Goal: Communication & Community: Answer question/provide support

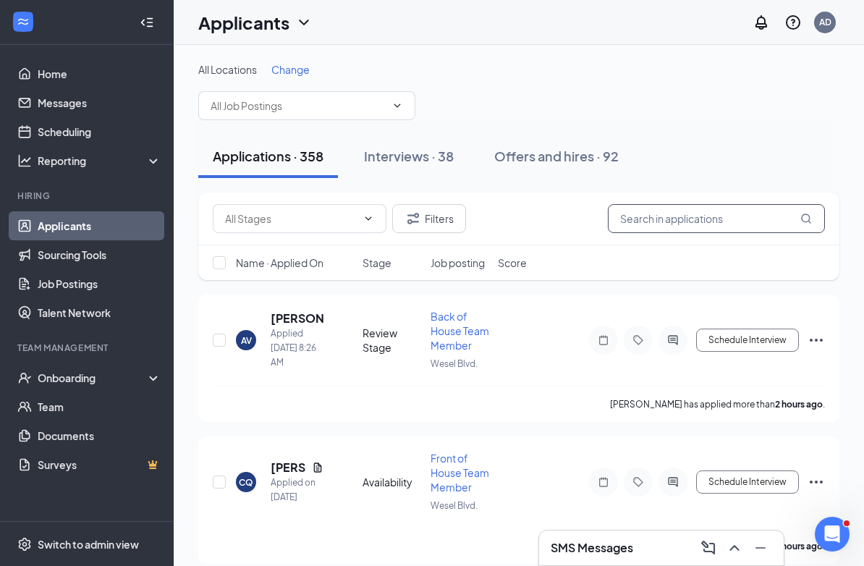
click at [718, 218] on input "text" at bounding box center [716, 218] width 217 height 29
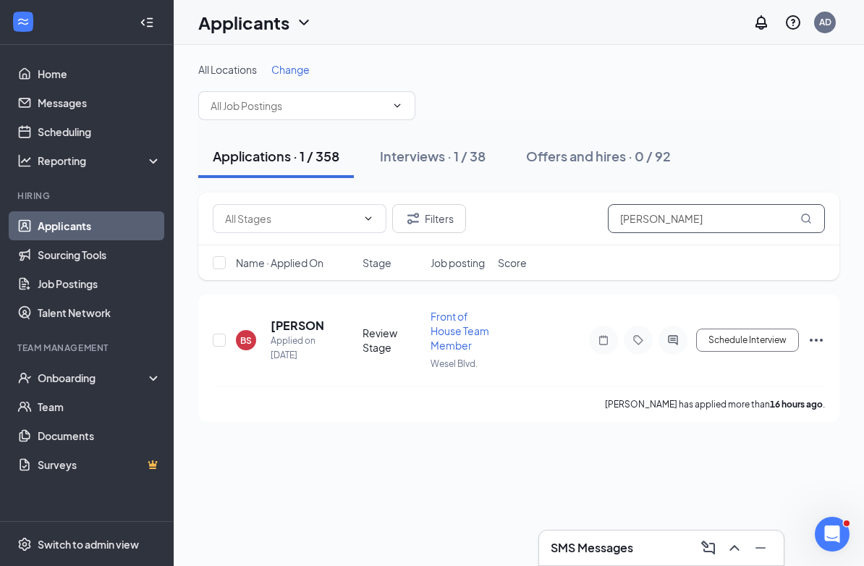
type input "[PERSON_NAME]"
click at [812, 339] on icon "Ellipses" at bounding box center [815, 339] width 17 height 17
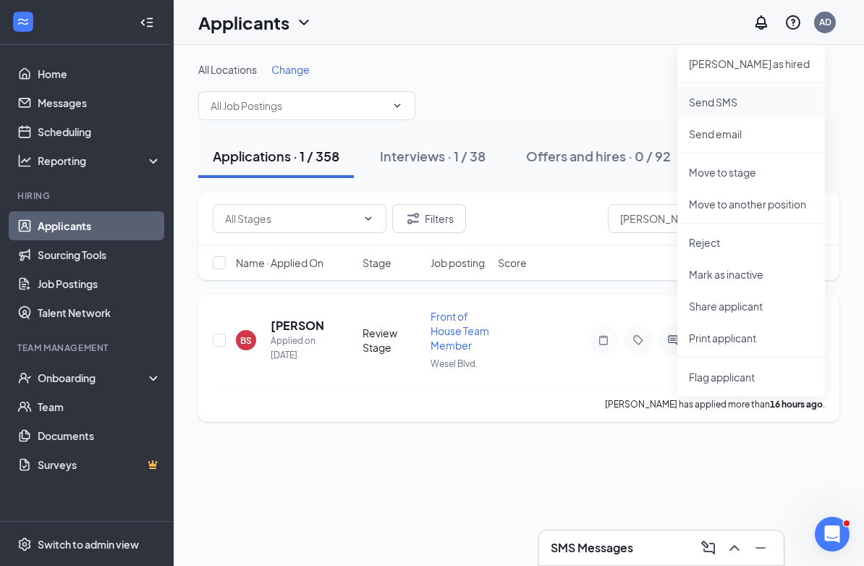
click at [718, 101] on p "Send SMS" at bounding box center [751, 102] width 124 height 14
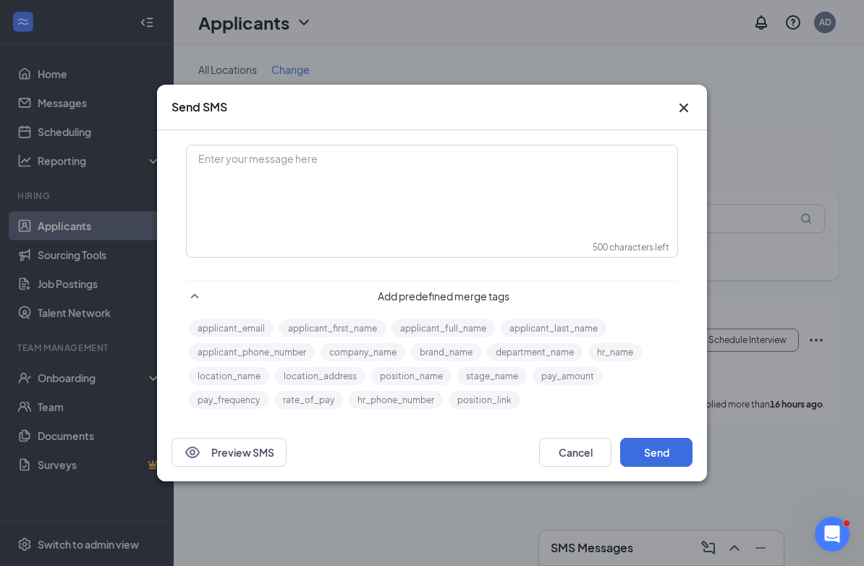
click at [345, 189] on div "Enter your message here" at bounding box center [431, 182] width 489 height 72
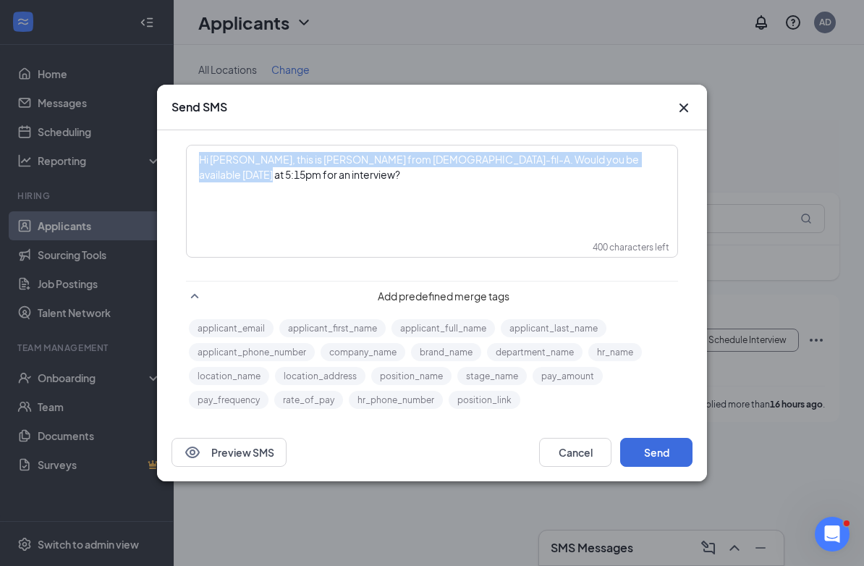
drag, startPoint x: 661, startPoint y: 165, endPoint x: 658, endPoint y: 148, distance: 16.8
click at [658, 148] on div "Hi [PERSON_NAME], this is [PERSON_NAME] from [DEMOGRAPHIC_DATA]-fil-A. Would yo…" at bounding box center [431, 182] width 489 height 72
copy span "Hi [PERSON_NAME], this is [PERSON_NAME] from [DEMOGRAPHIC_DATA]-fil-A. Would yo…"
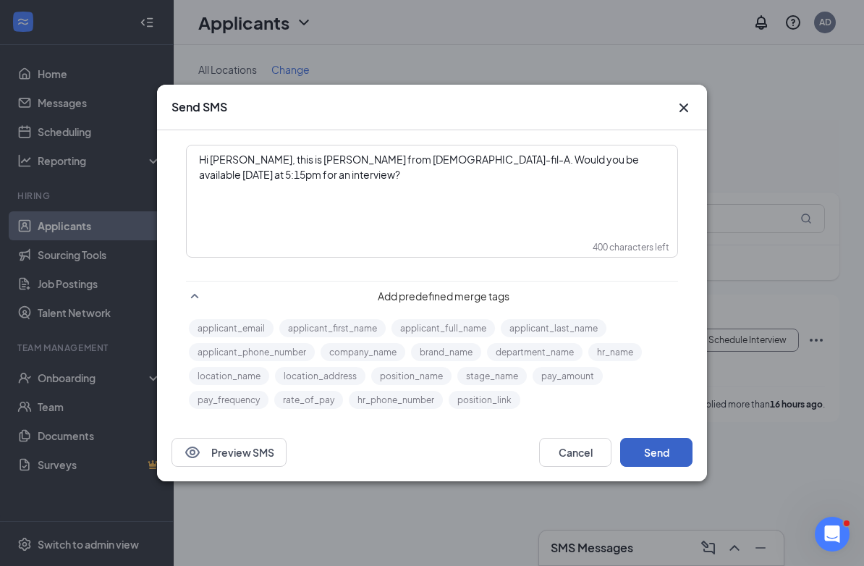
click at [662, 453] on button "Send" at bounding box center [656, 452] width 72 height 29
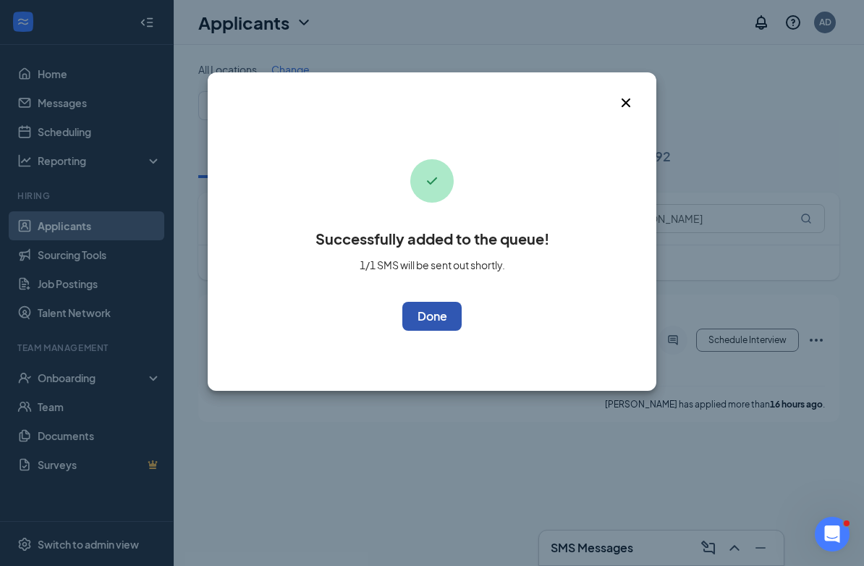
click at [434, 316] on button "OK" at bounding box center [431, 316] width 59 height 29
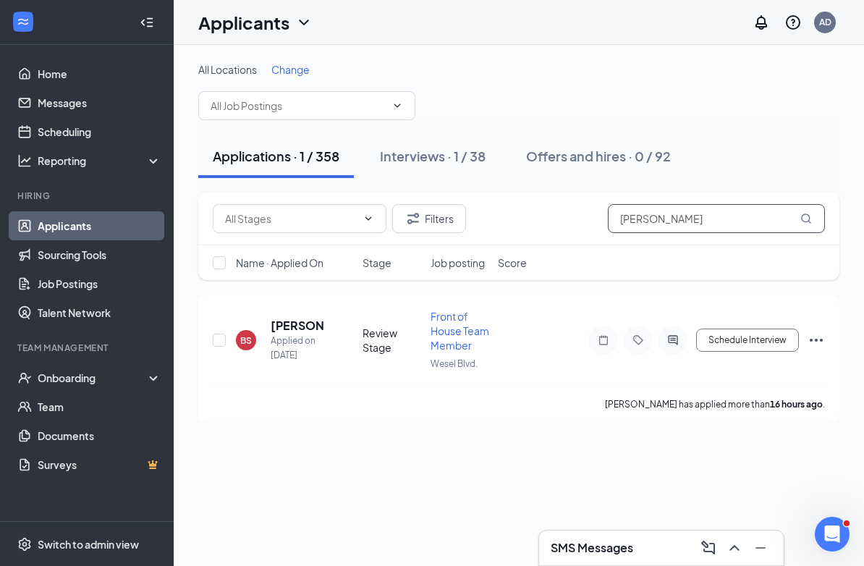
click at [659, 225] on input "[PERSON_NAME]" at bounding box center [716, 218] width 217 height 29
type input "b"
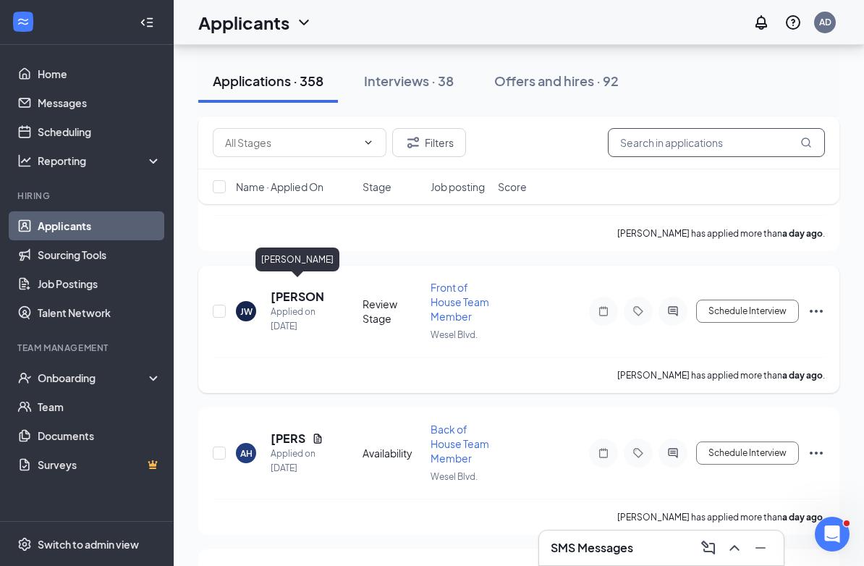
scroll to position [1240, 0]
